Goal: Entertainment & Leisure: Consume media (video, audio)

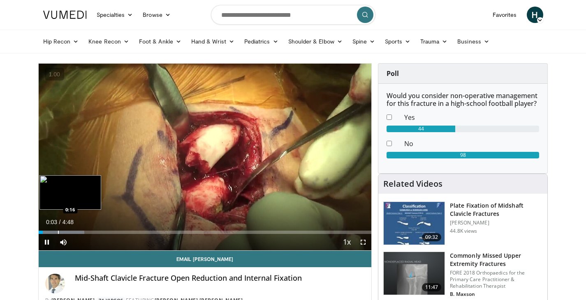
click at [58, 231] on div "Progress Bar" at bounding box center [58, 232] width 1 height 3
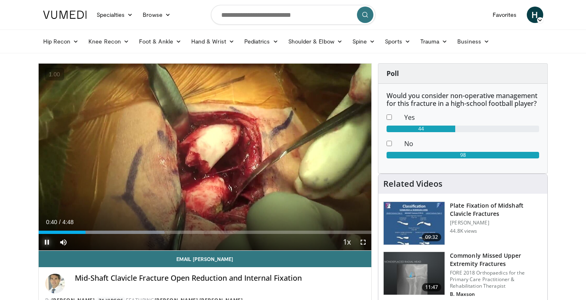
click at [45, 242] on span "Video Player" at bounding box center [47, 242] width 16 height 16
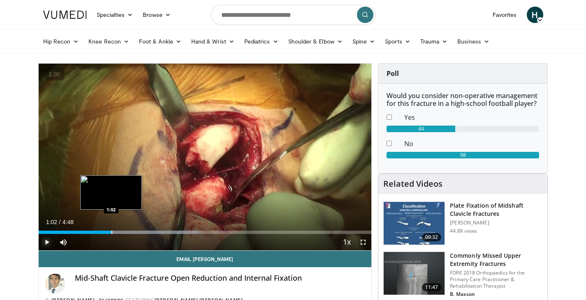
click at [111, 233] on div "1:02" at bounding box center [75, 232] width 73 height 3
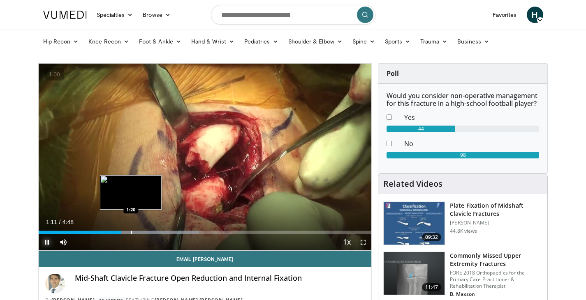
click at [131, 233] on div "Progress Bar" at bounding box center [131, 232] width 1 height 3
click at [142, 233] on div "Progress Bar" at bounding box center [142, 232] width 1 height 3
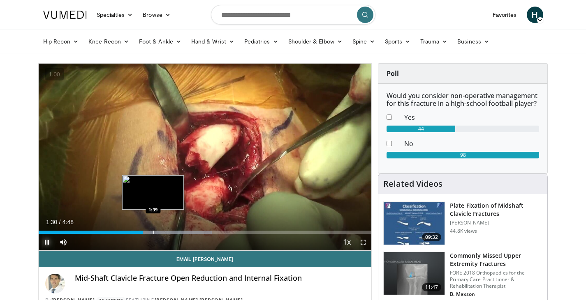
click at [154, 232] on div "Progress Bar" at bounding box center [159, 232] width 105 height 3
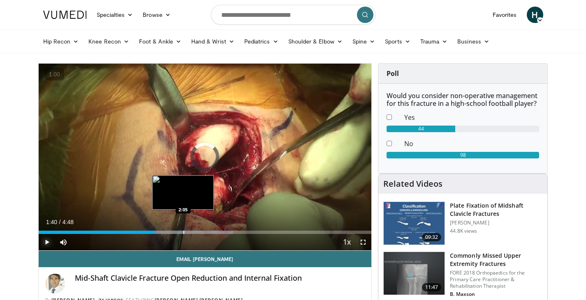
click at [183, 230] on div "Loaded : 58.48% 1:40 2:05" at bounding box center [205, 230] width 333 height 8
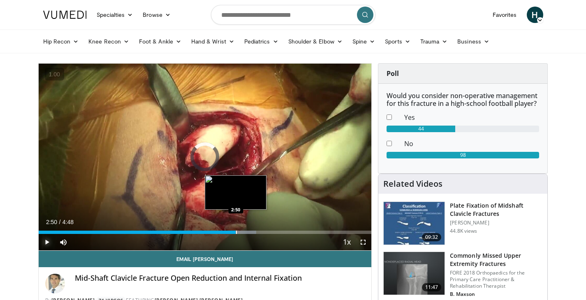
click at [235, 231] on div "Loaded : 65.36% 2:07 2:50" at bounding box center [205, 232] width 333 height 3
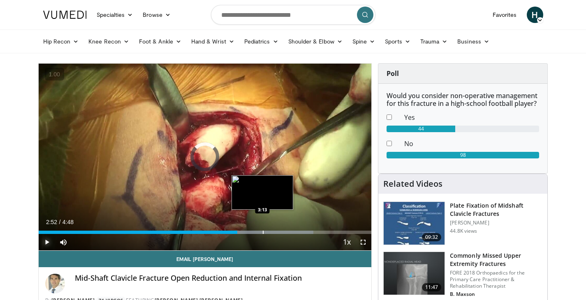
click at [263, 232] on div "Progress Bar" at bounding box center [263, 232] width 1 height 3
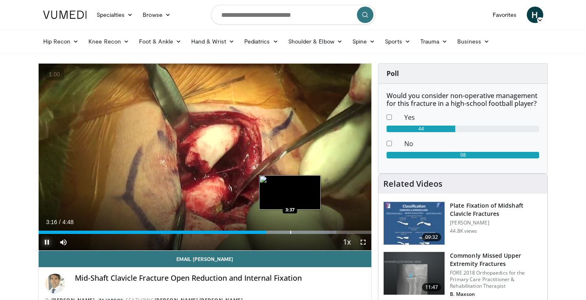
click at [290, 231] on div "Progress Bar" at bounding box center [290, 232] width 1 height 3
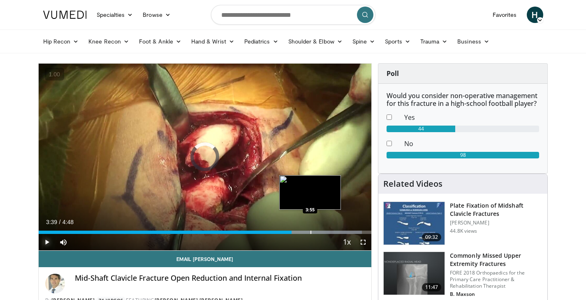
click at [310, 233] on div "Loaded : 97.12% 3:39 3:55" at bounding box center [205, 232] width 333 height 3
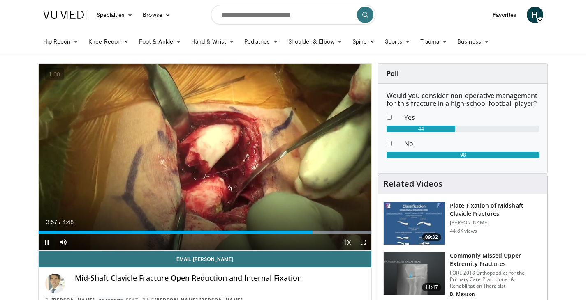
click at [271, 204] on div "10 seconds Tap to unmute" at bounding box center [205, 157] width 333 height 187
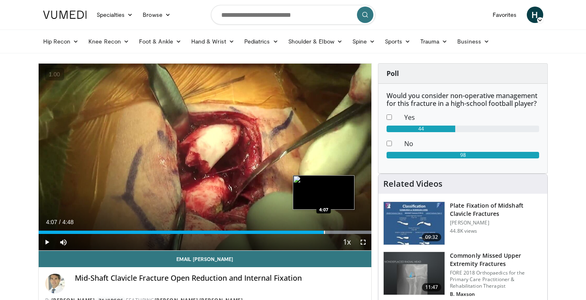
click at [323, 232] on div "Loaded : 100.00% 3:57 4:07" at bounding box center [205, 232] width 333 height 3
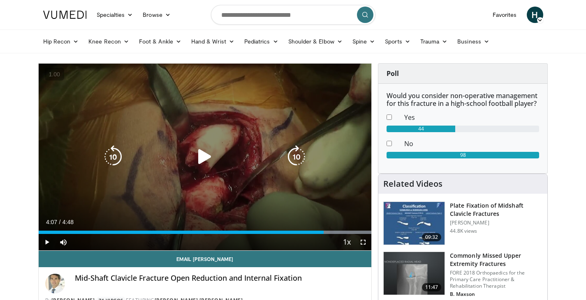
click at [219, 158] on div "Video Player" at bounding box center [205, 157] width 200 height 16
